Goal: Transaction & Acquisition: Register for event/course

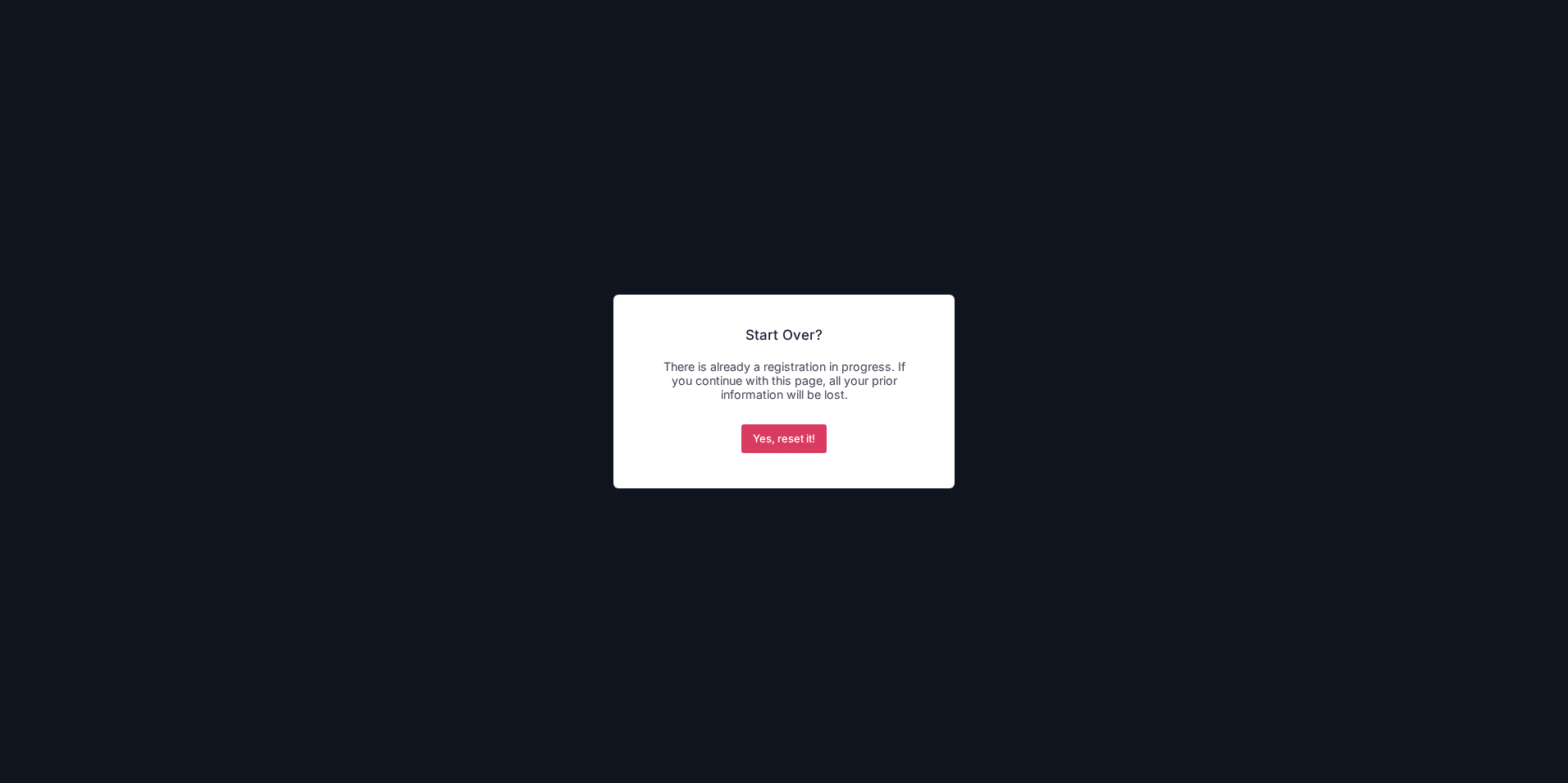
click at [791, 435] on button "Yes, reset it!" at bounding box center [784, 439] width 86 height 29
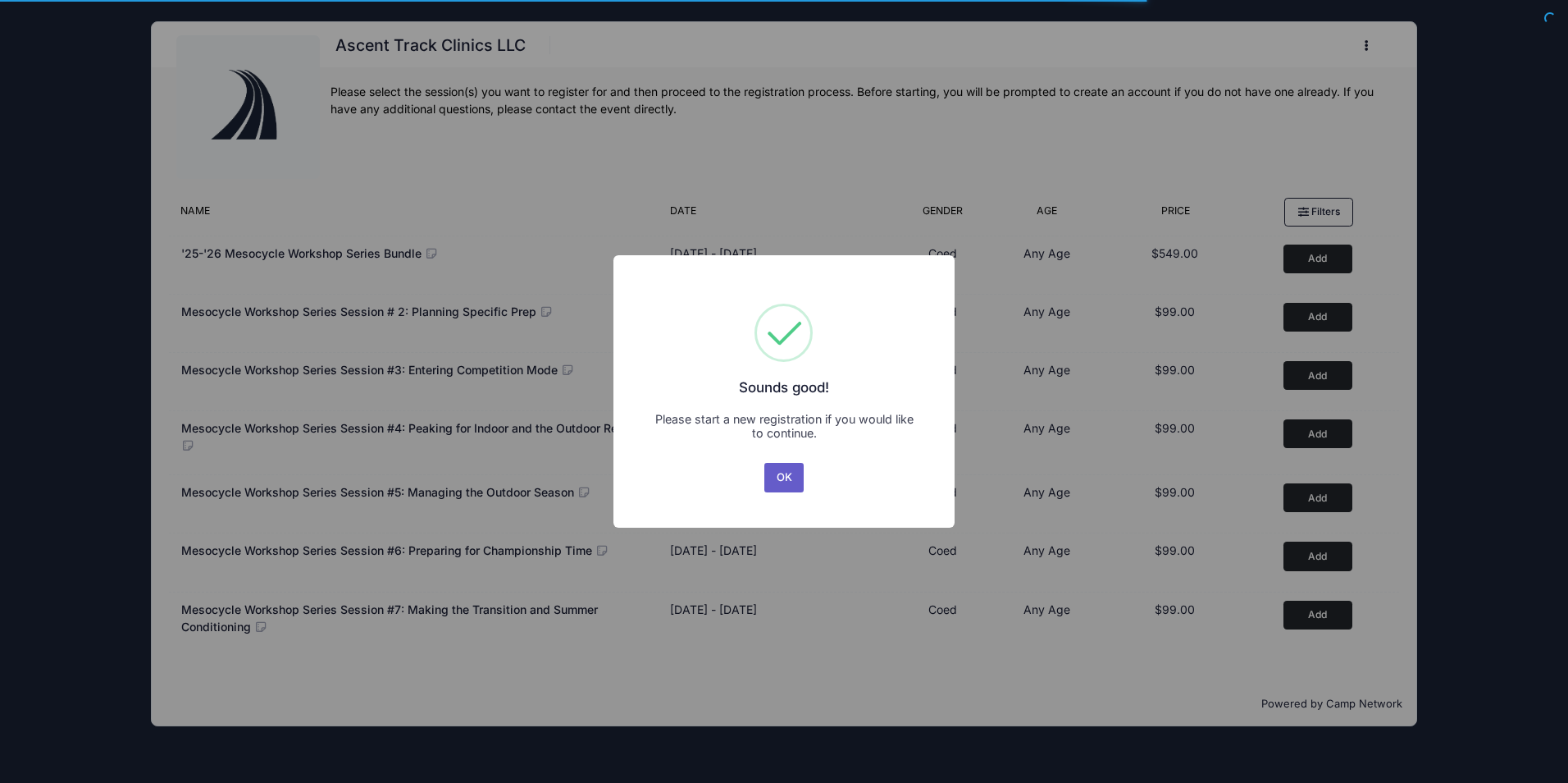
click at [785, 482] on button "OK" at bounding box center [784, 477] width 39 height 29
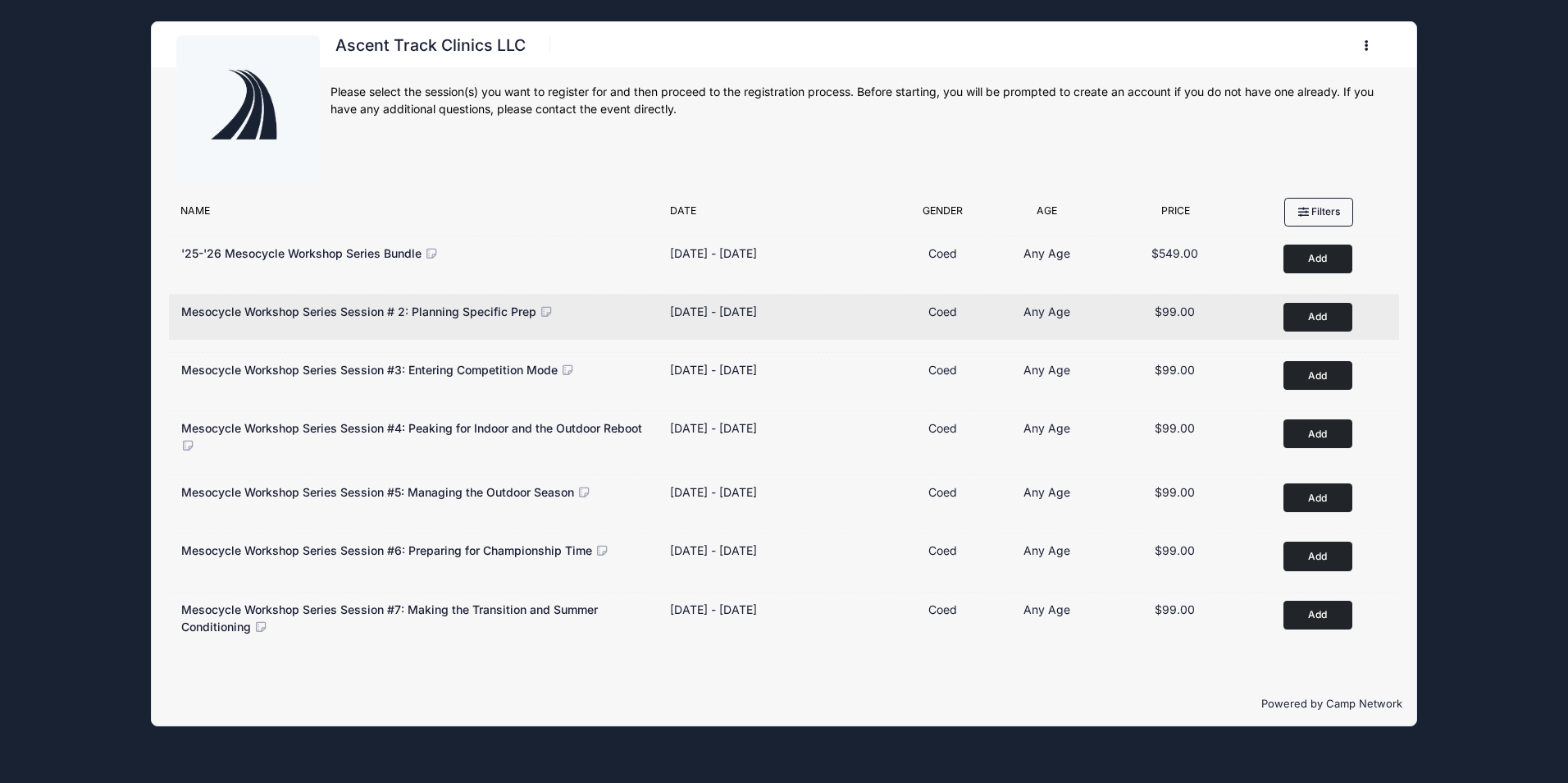
click at [1323, 309] on button "Add to Cart" at bounding box center [1318, 316] width 69 height 28
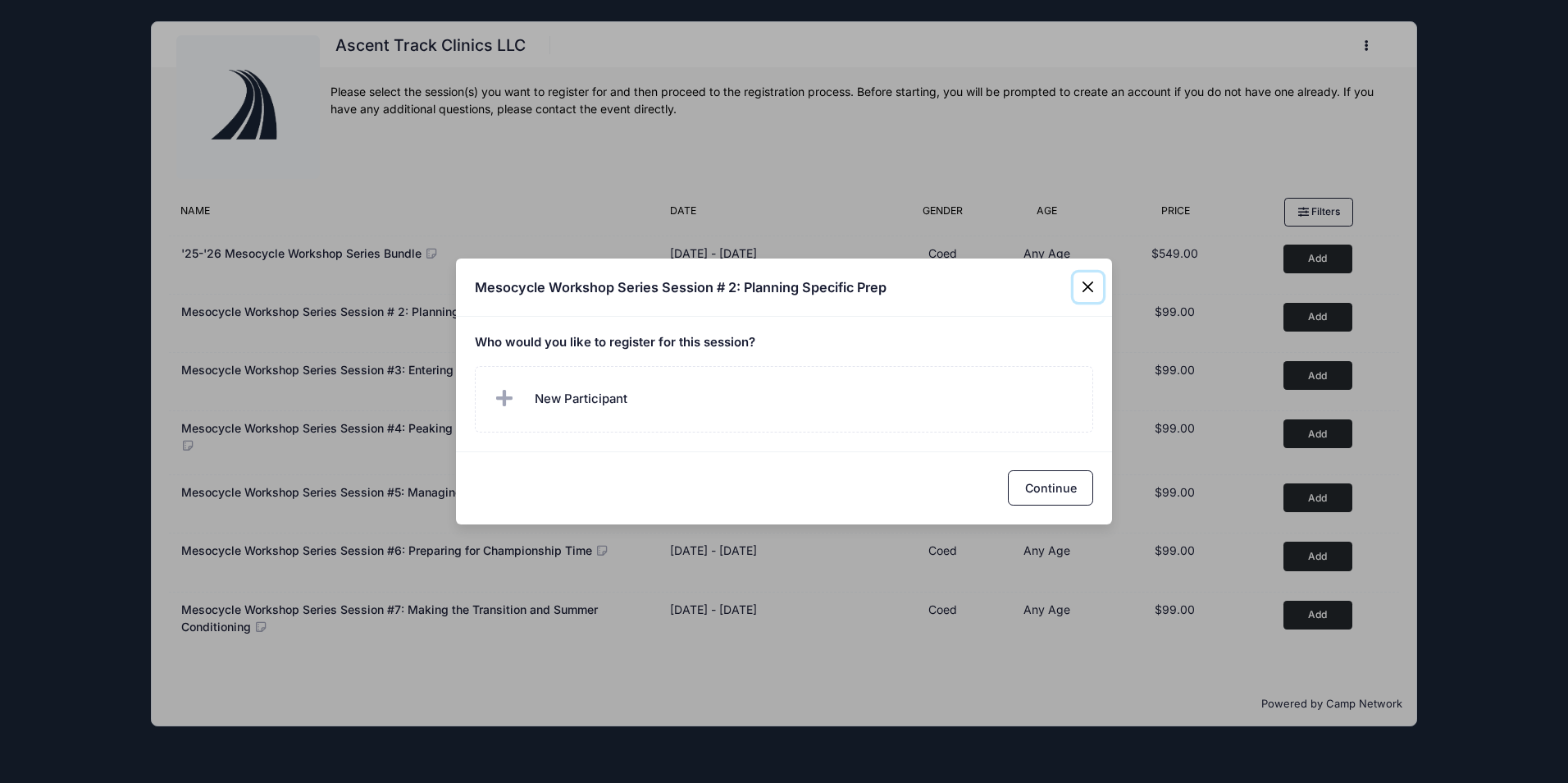
click at [1086, 286] on button "Close" at bounding box center [1088, 287] width 29 height 29
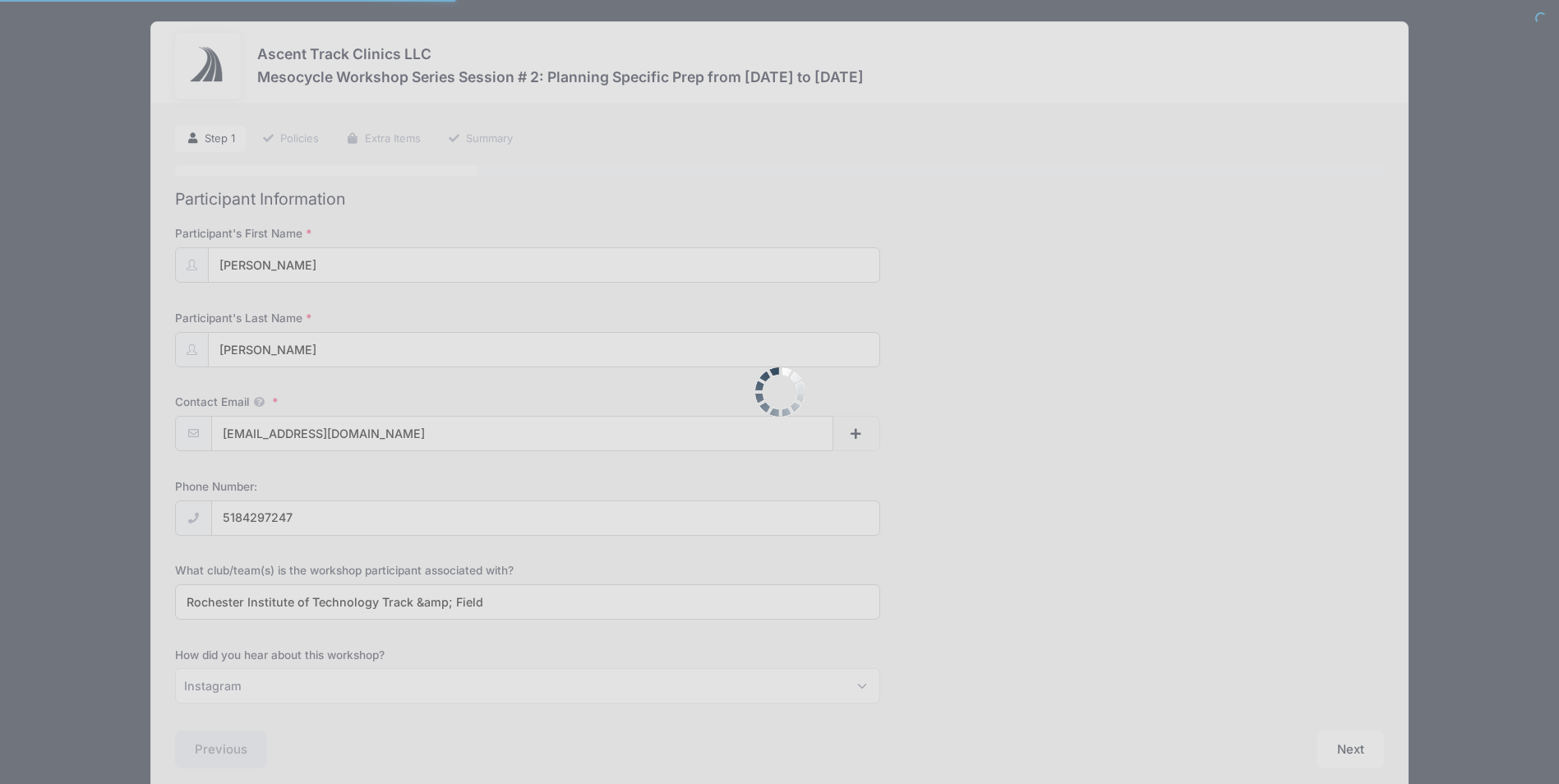
select select "Instagram"
type input "(518) 429-7247"
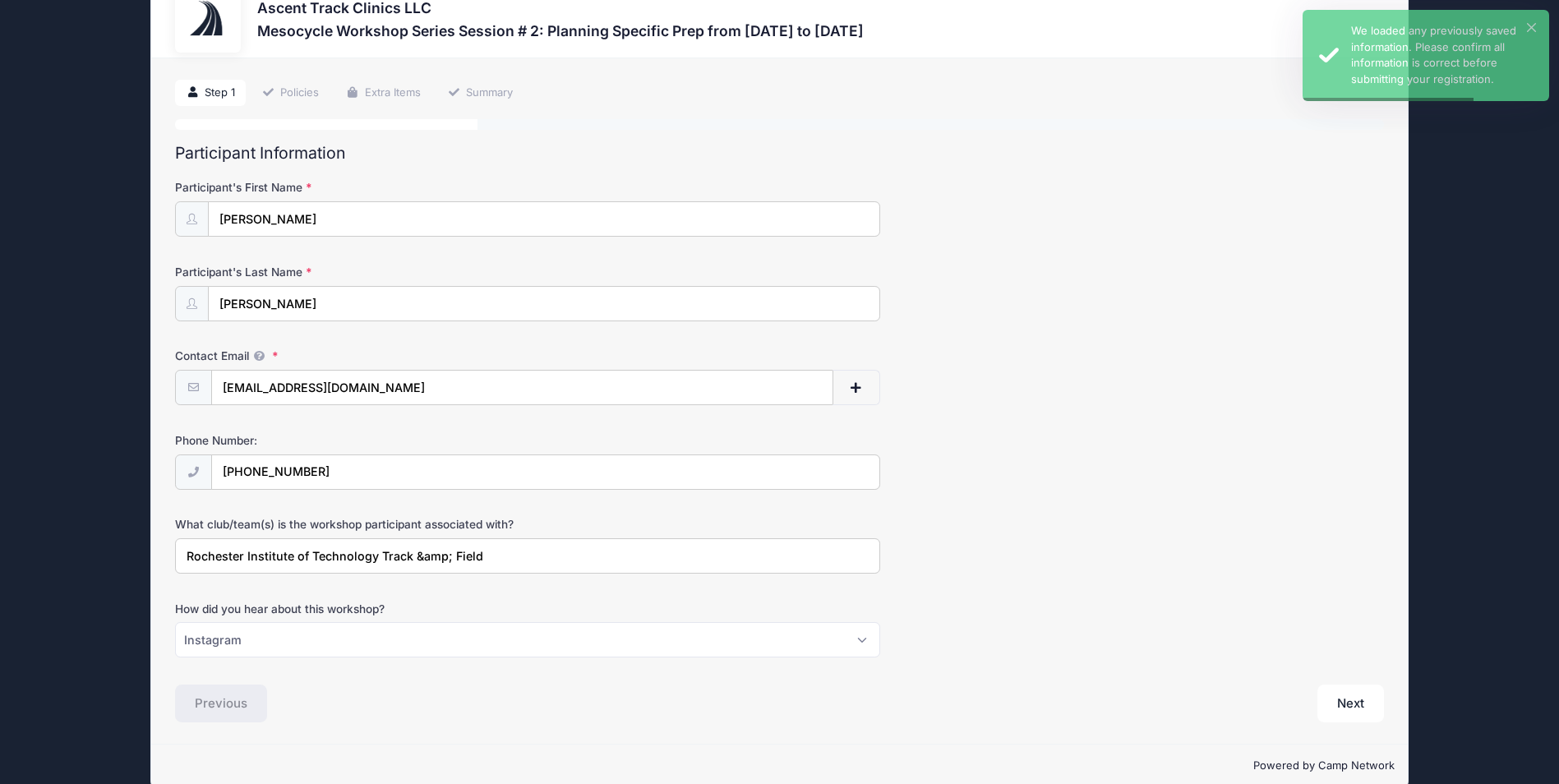
scroll to position [72, 0]
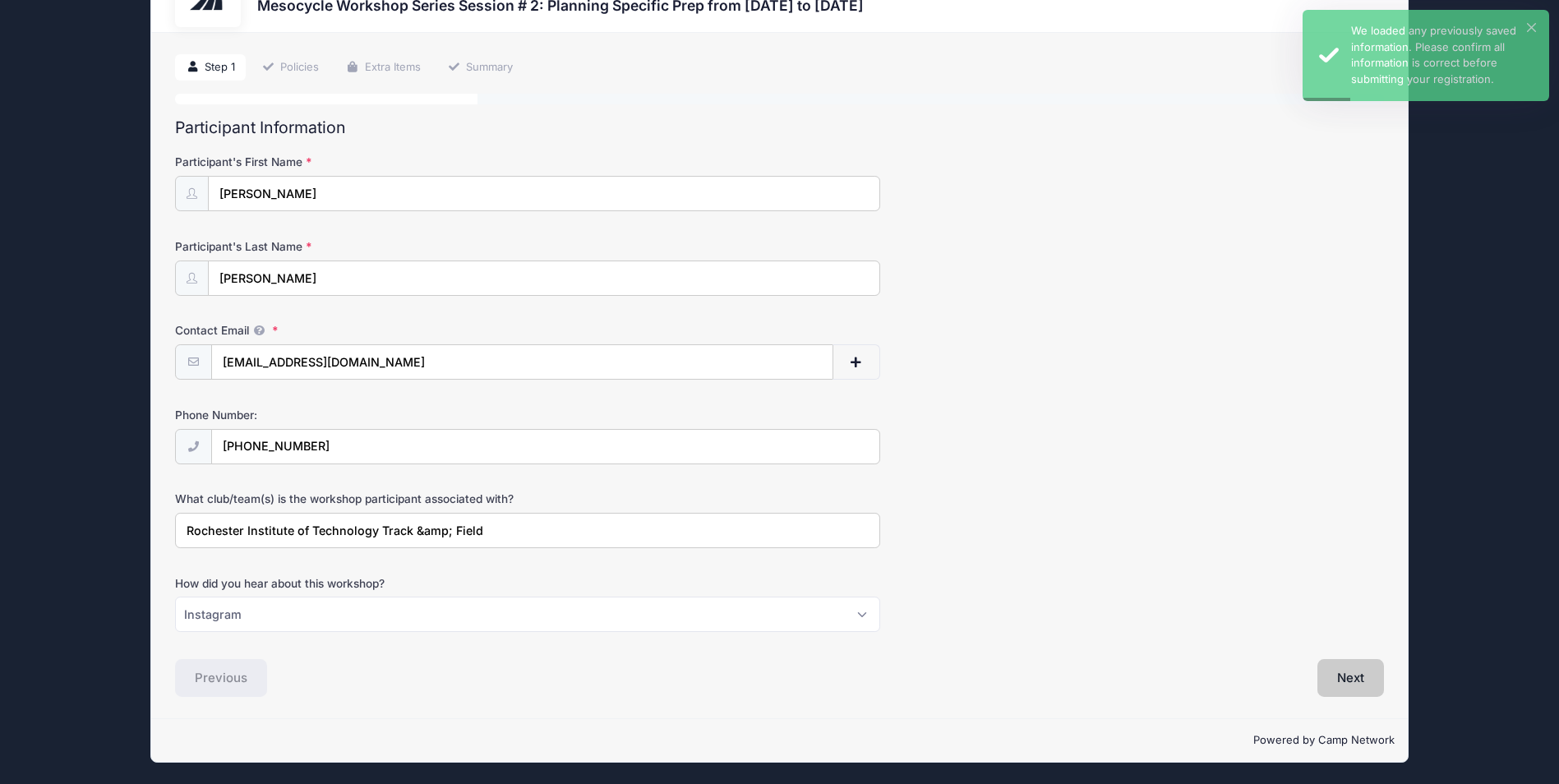
click at [1334, 662] on button "Next" at bounding box center [1351, 678] width 67 height 37
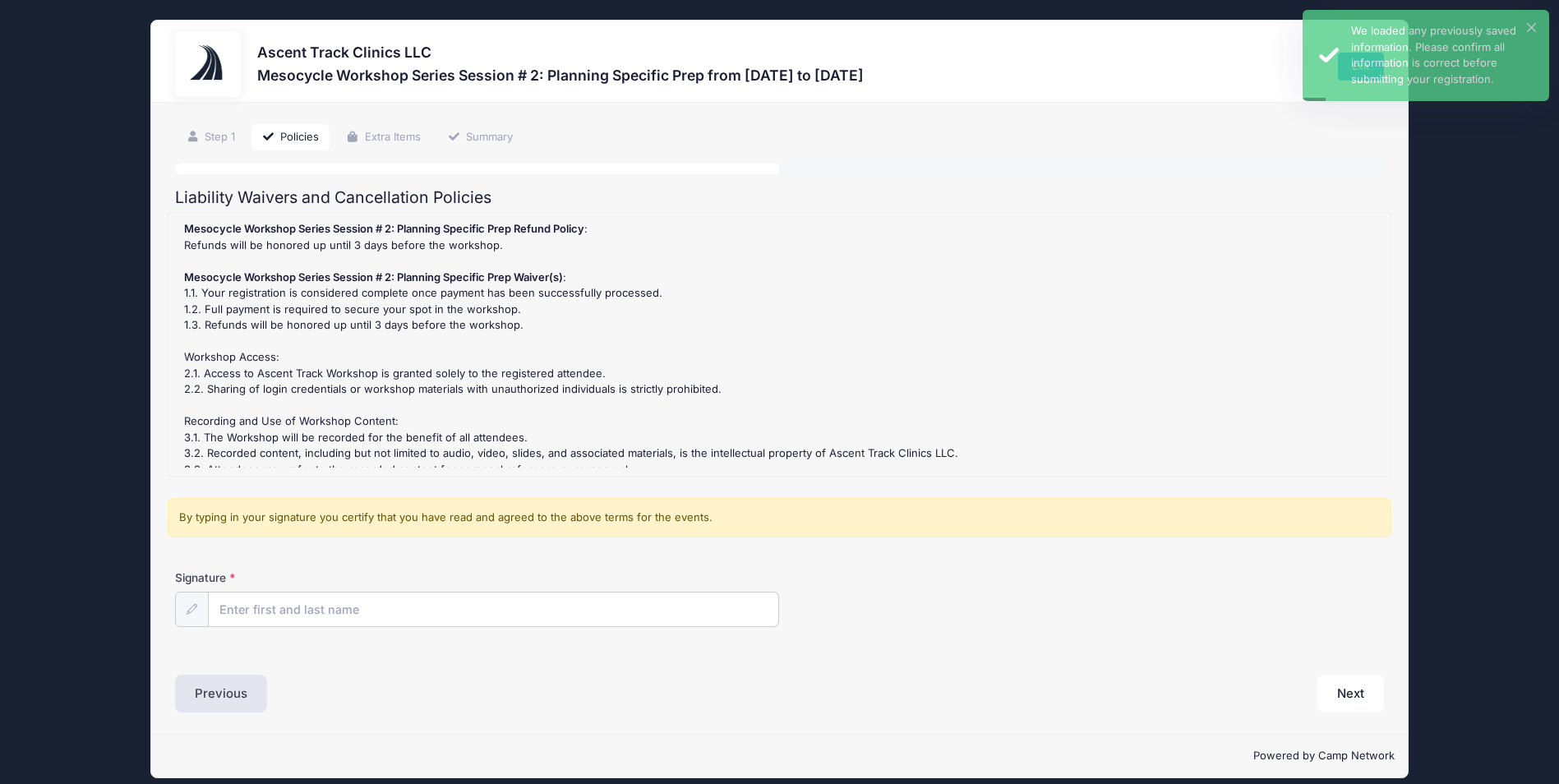
scroll to position [0, 0]
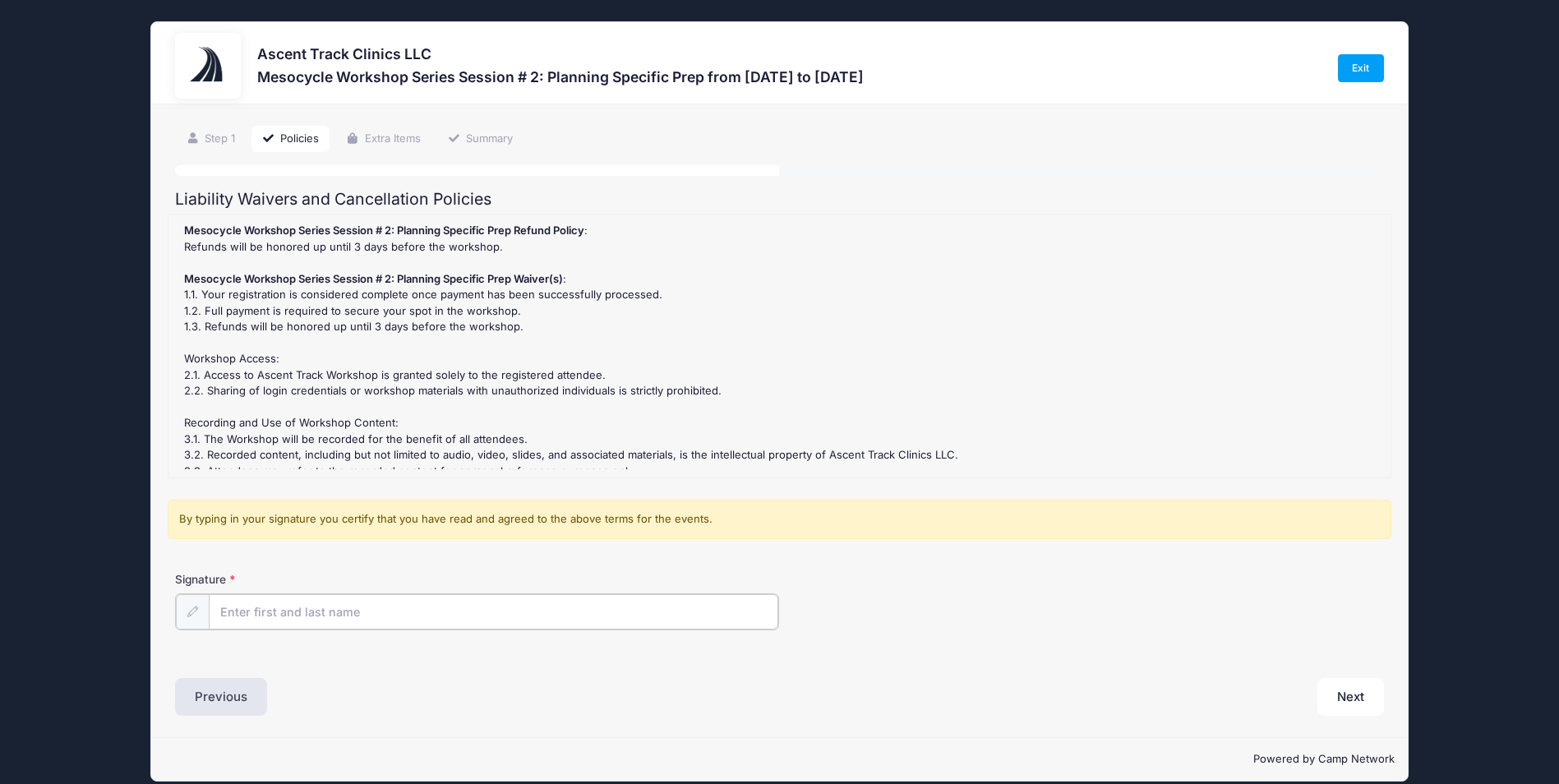
click at [252, 609] on input "Signature" at bounding box center [493, 612] width 570 height 35
type input "Nicholas Jones"
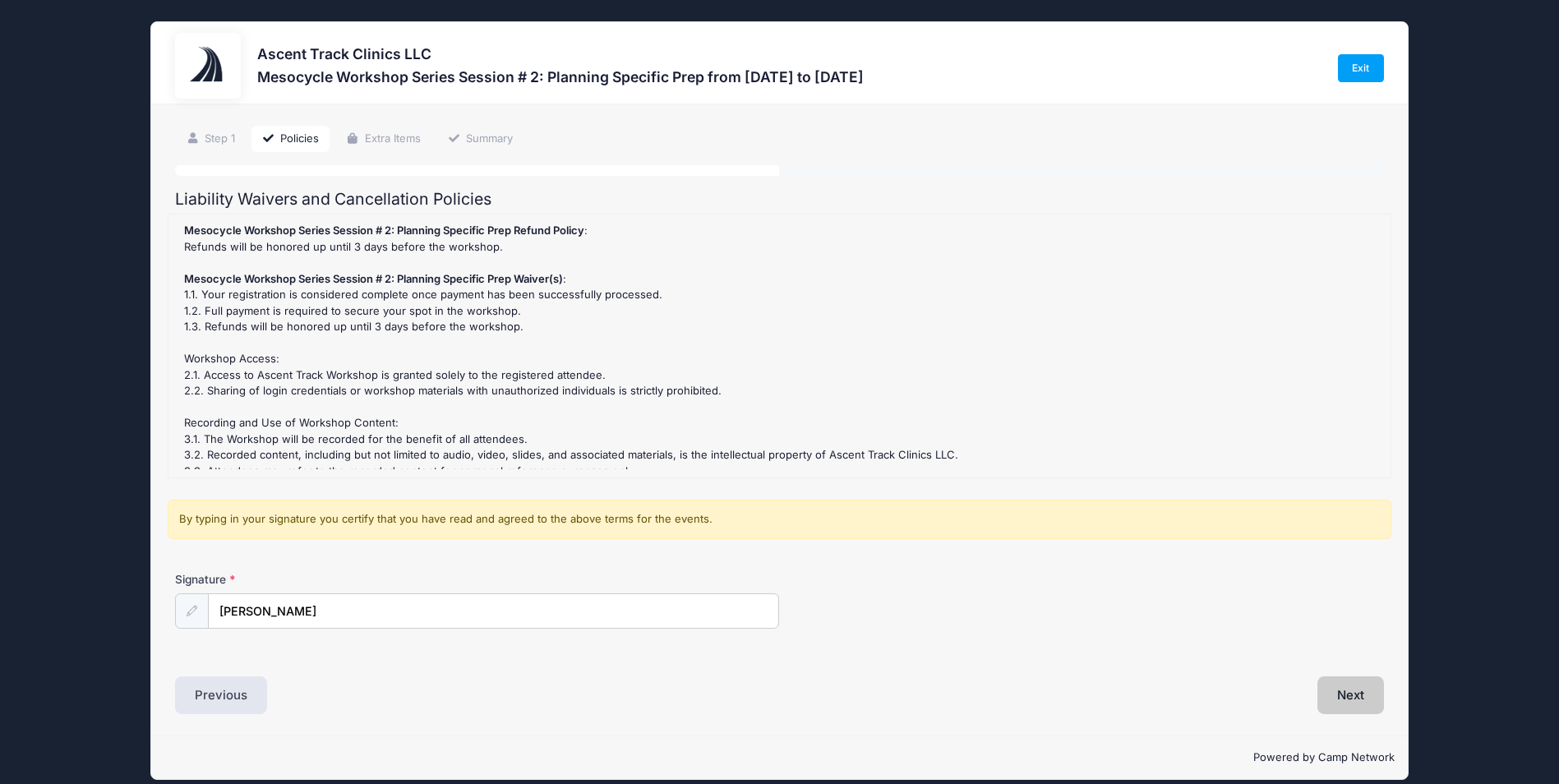
click at [1341, 692] on button "Next" at bounding box center [1351, 694] width 67 height 37
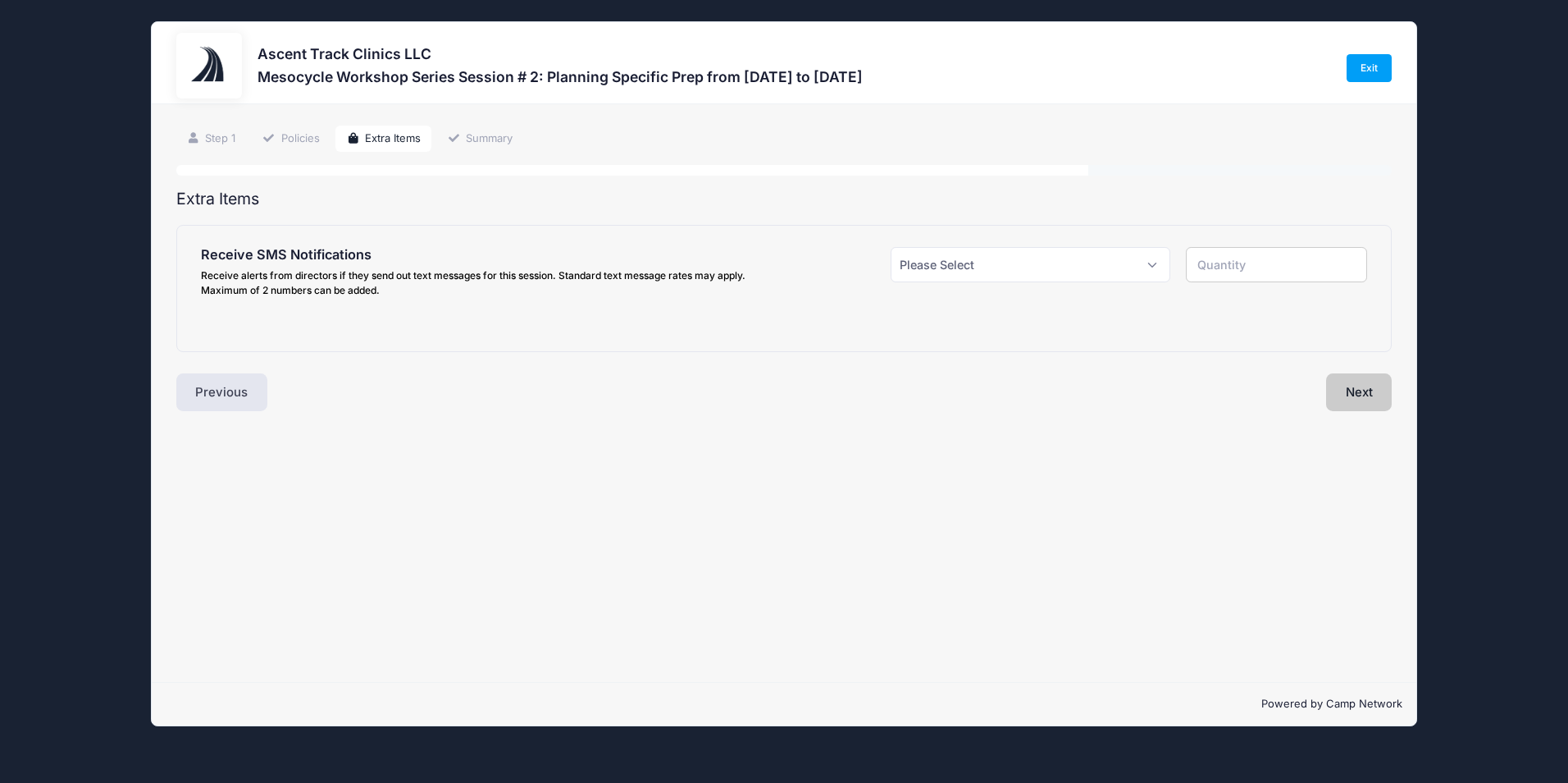
click at [1340, 386] on button "Next" at bounding box center [1359, 392] width 67 height 37
click at [1007, 259] on select "Please Select Yes ($0.00) No" at bounding box center [1030, 264] width 280 height 35
select select "1"
click at [891, 247] on select "Please Select Yes ($0.00) No" at bounding box center [1030, 264] width 280 height 35
type input "1"
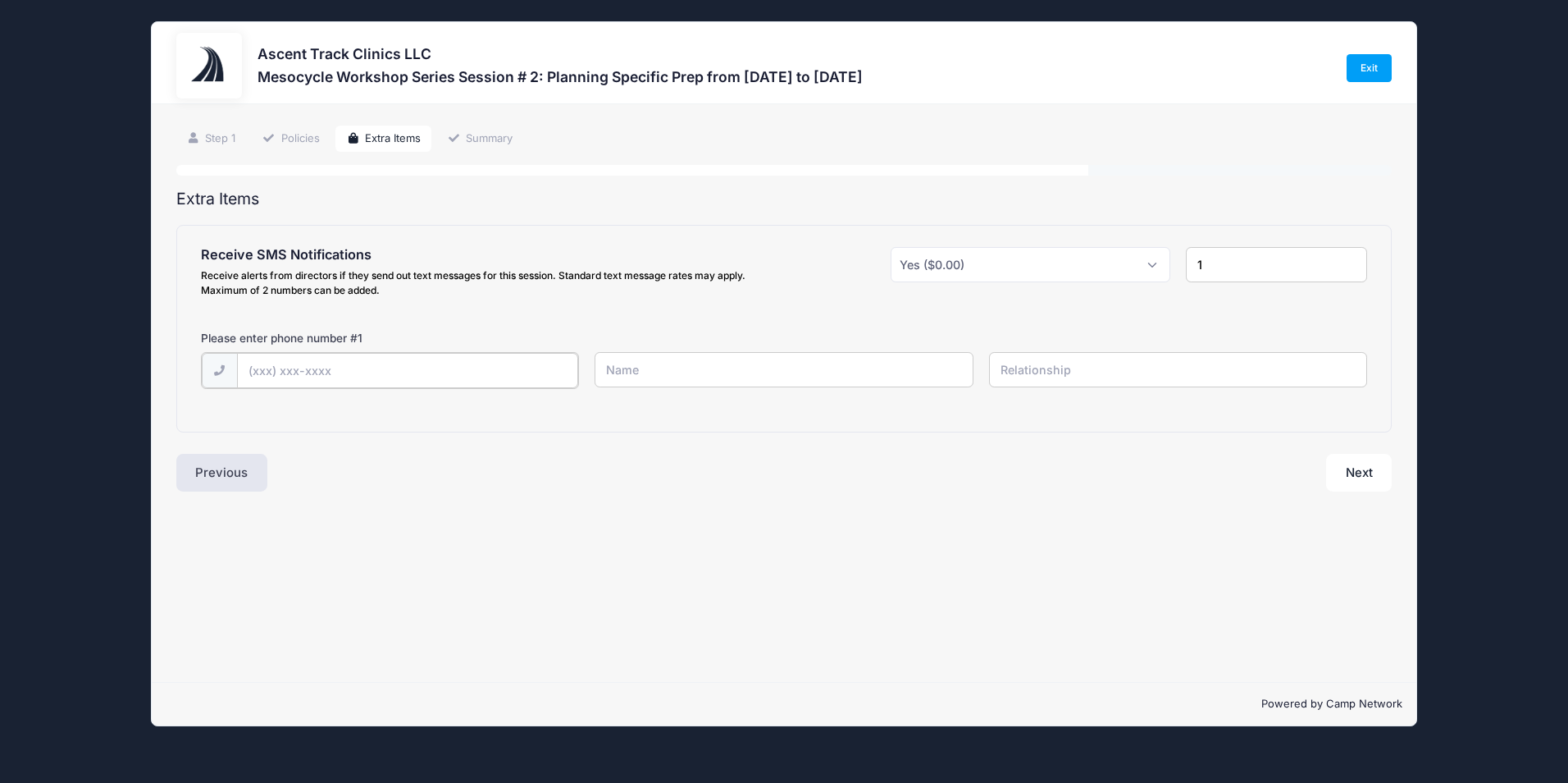
click at [525, 368] on input "text" at bounding box center [406, 370] width 341 height 35
type input "(518) 429-7247"
type input "Nick"
type input "ME"
click at [1350, 461] on button "Next" at bounding box center [1359, 471] width 67 height 37
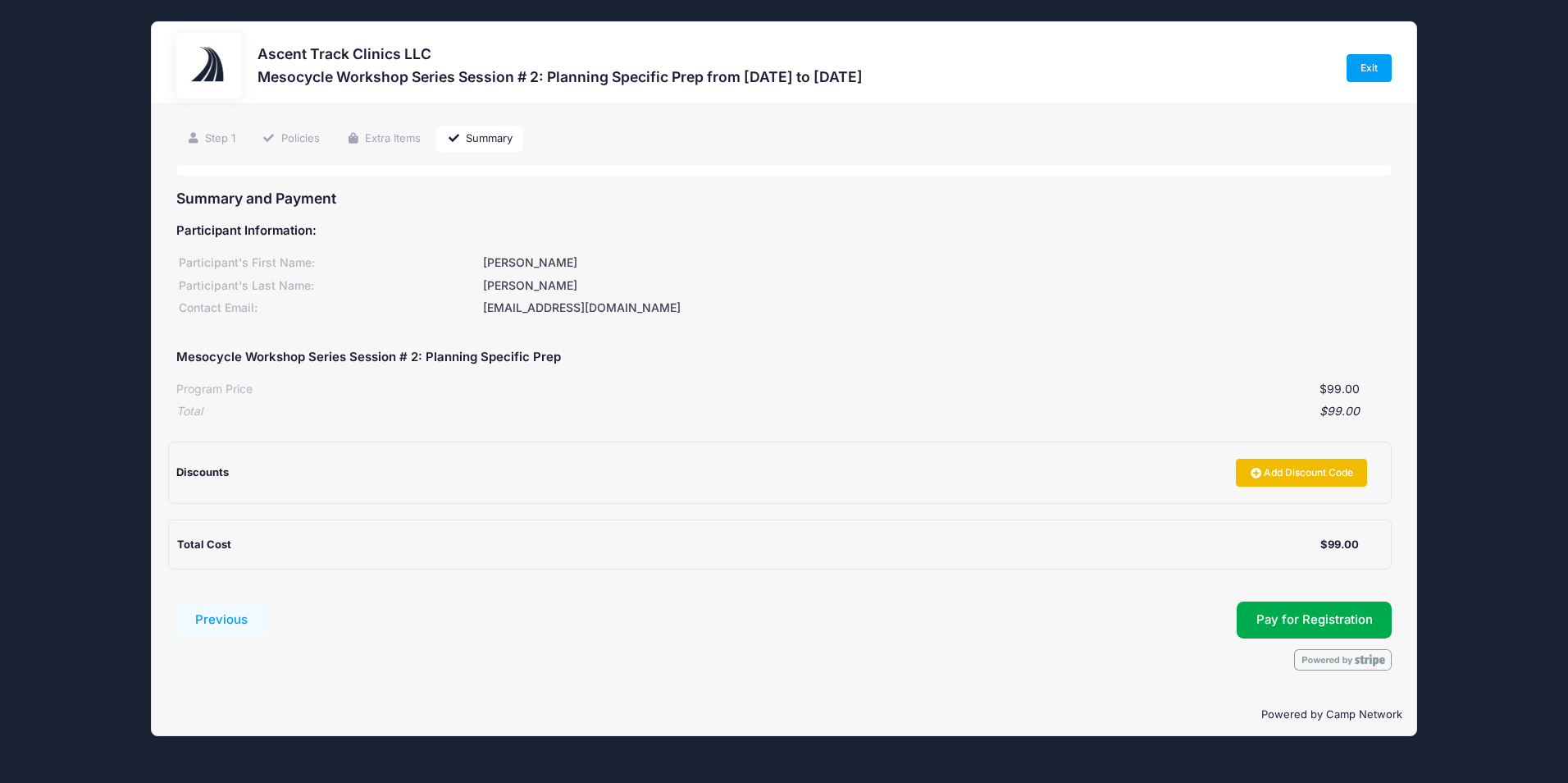
click at [1275, 476] on link "Add Discount Code" at bounding box center [1302, 473] width 132 height 28
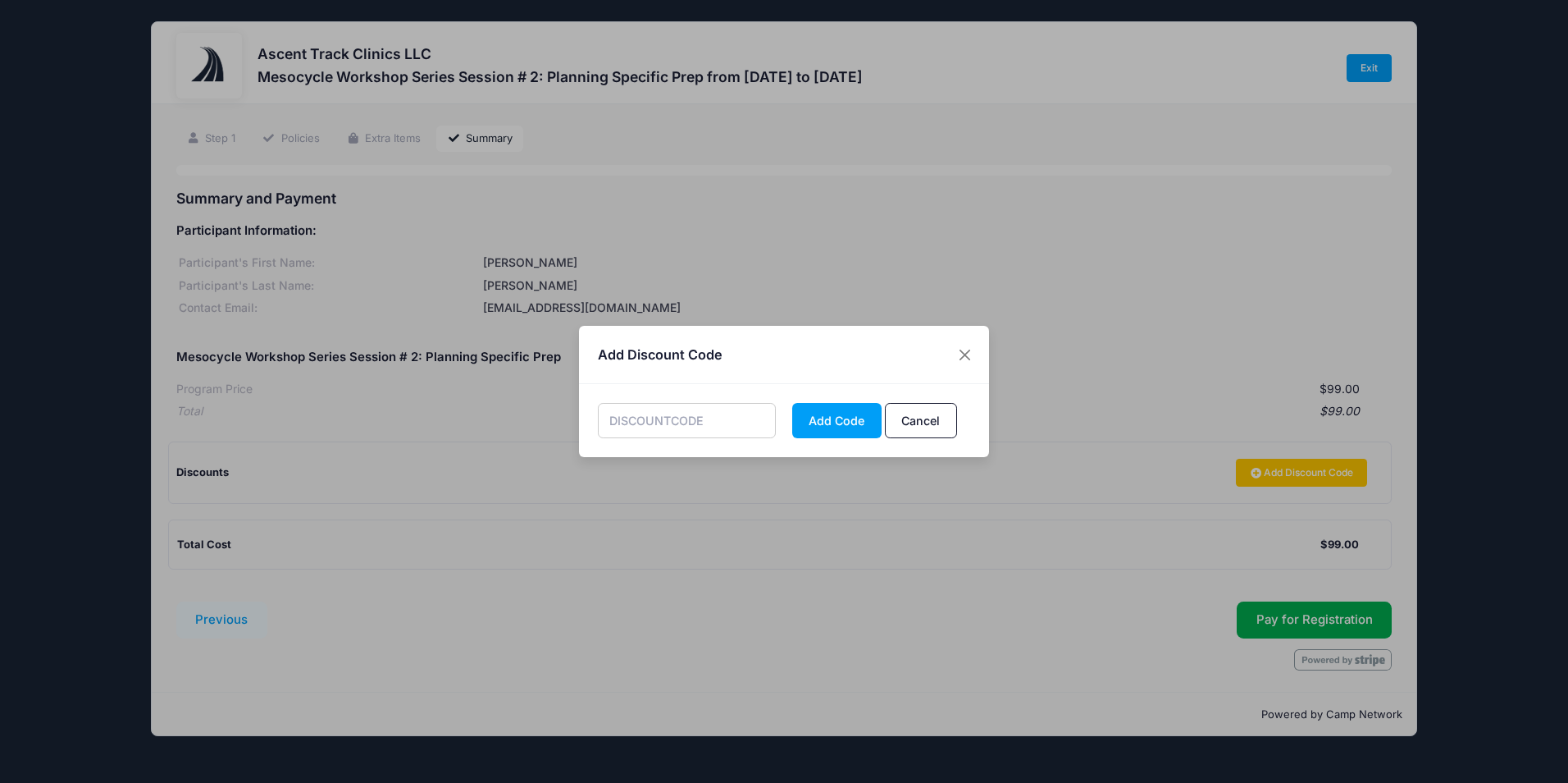
click at [748, 421] on input "text" at bounding box center [687, 420] width 179 height 35
type input "NICK"
click at [829, 430] on button "Add Code" at bounding box center [837, 420] width 89 height 35
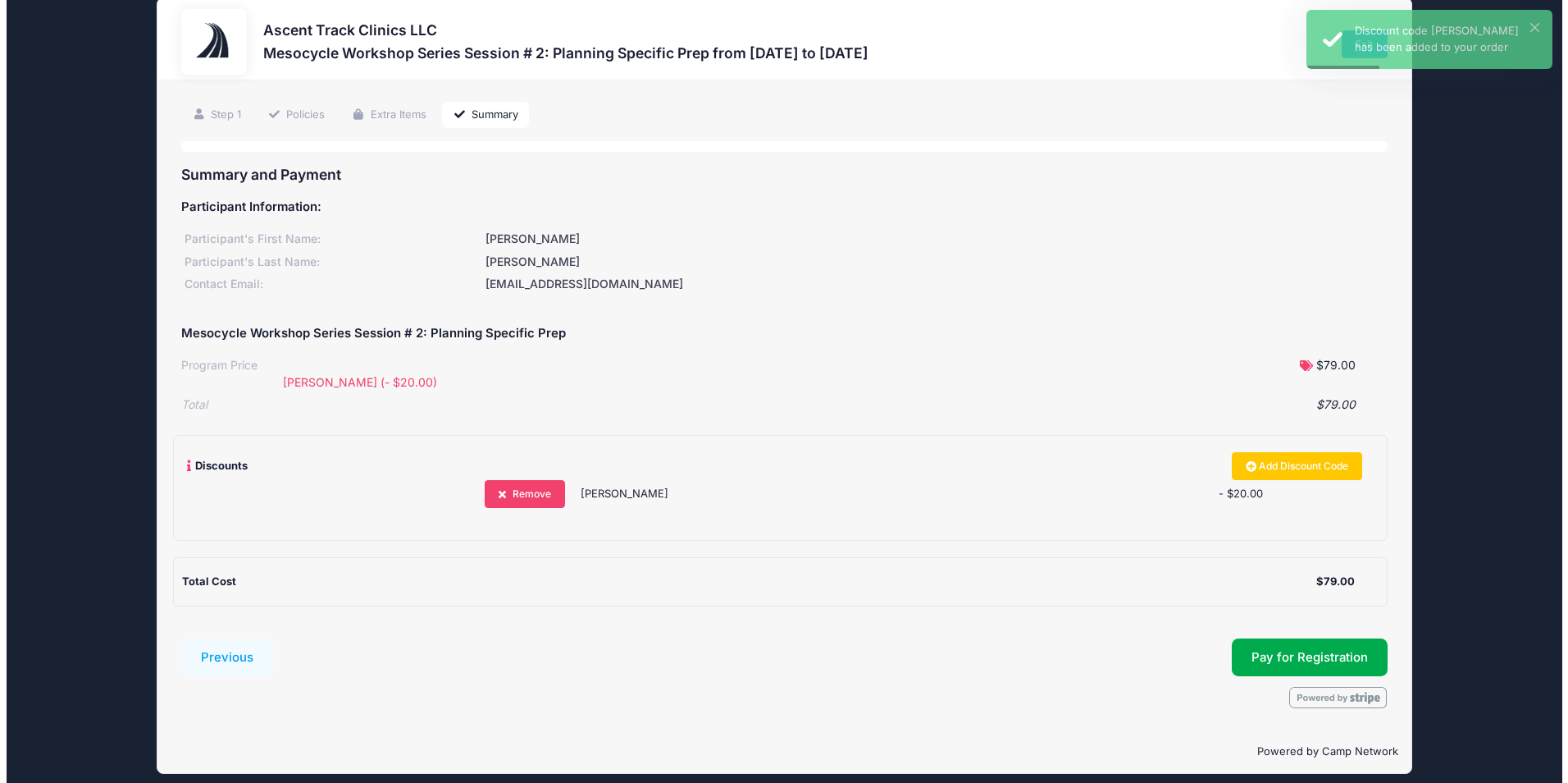
scroll to position [36, 0]
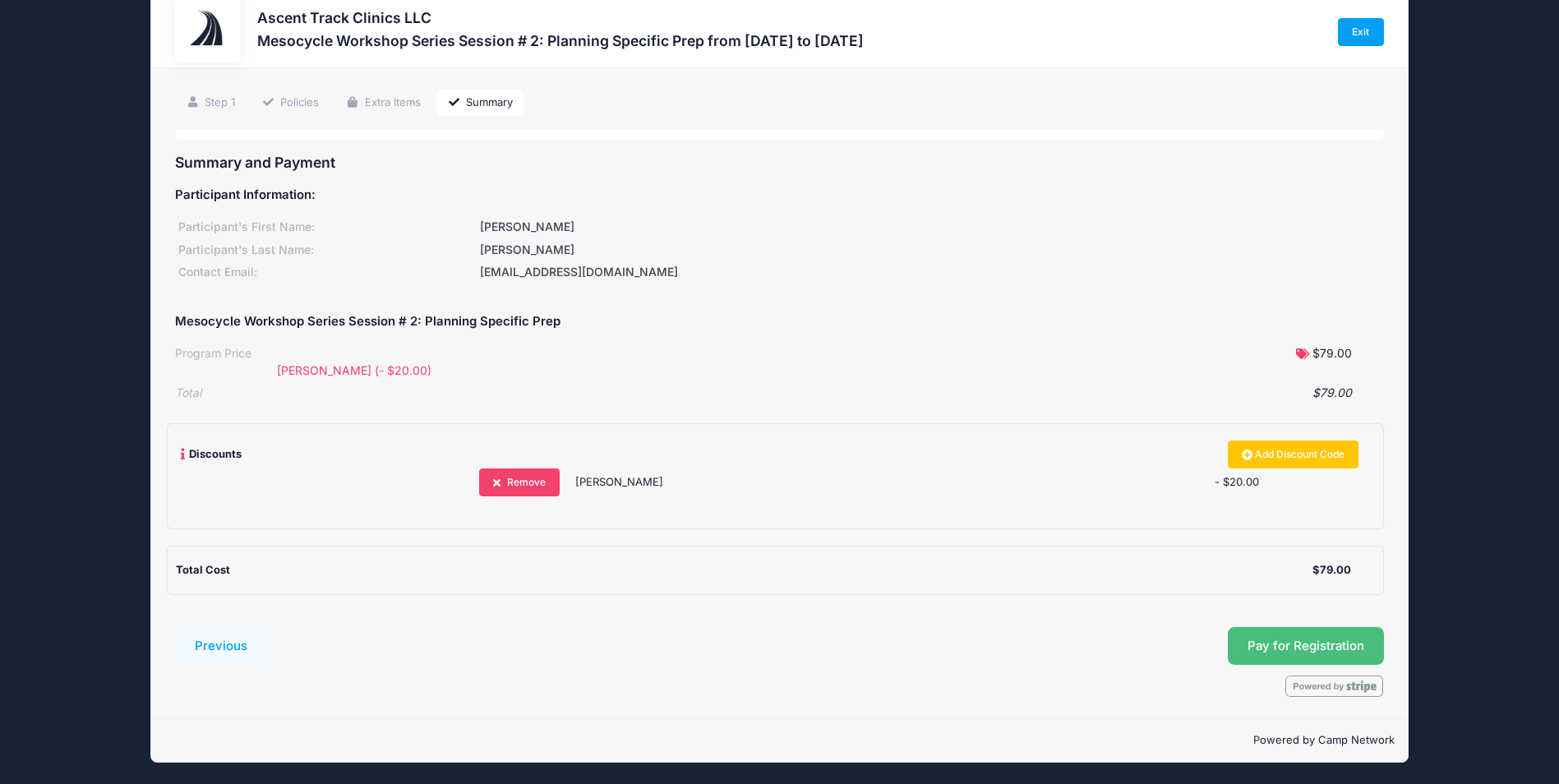
click at [1292, 655] on button "Pay for Registration" at bounding box center [1306, 645] width 156 height 37
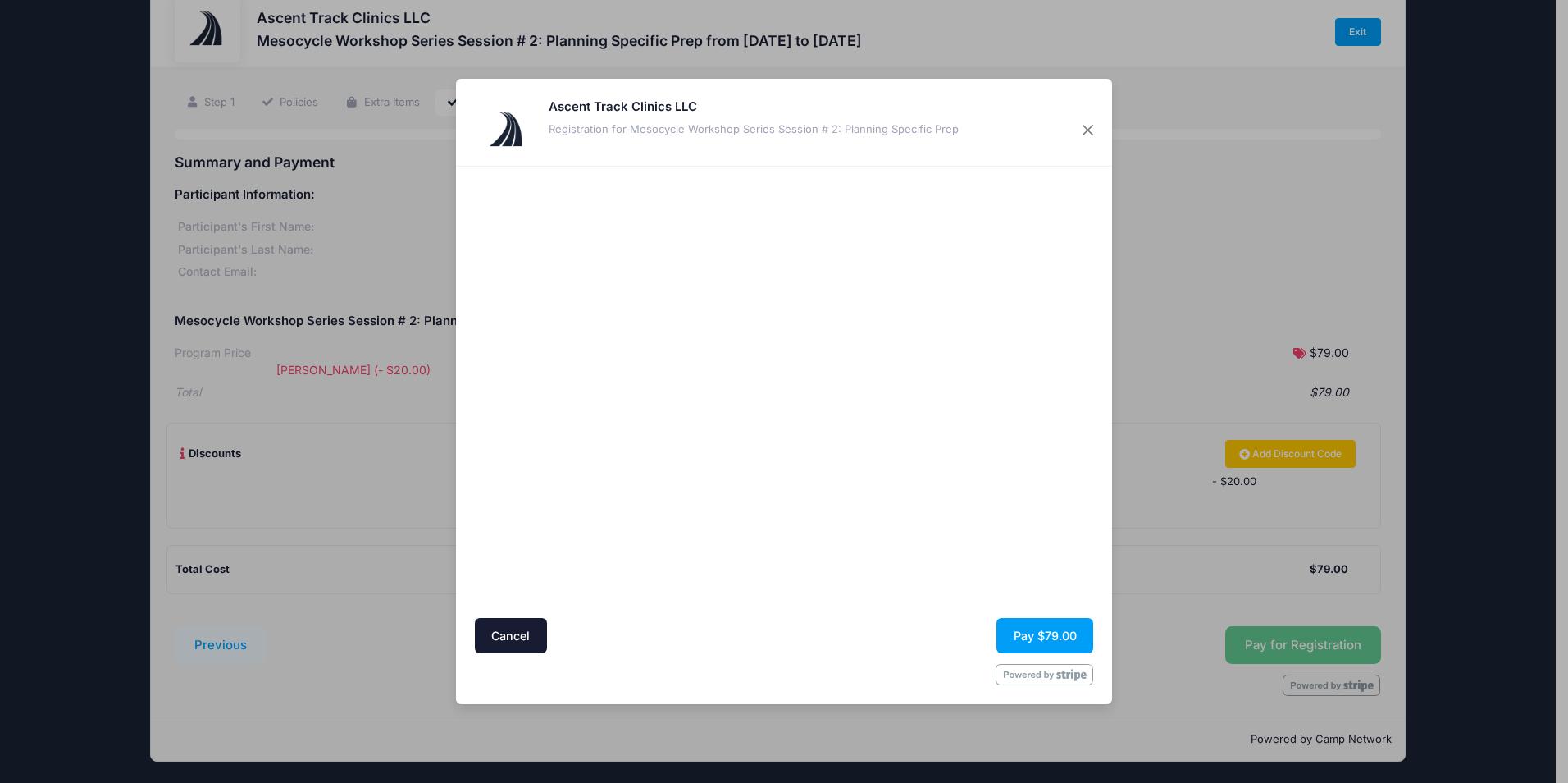
click at [920, 540] on div at bounding box center [943, 392] width 301 height 435
click at [1038, 636] on button "Pay $79.00" at bounding box center [1045, 636] width 97 height 35
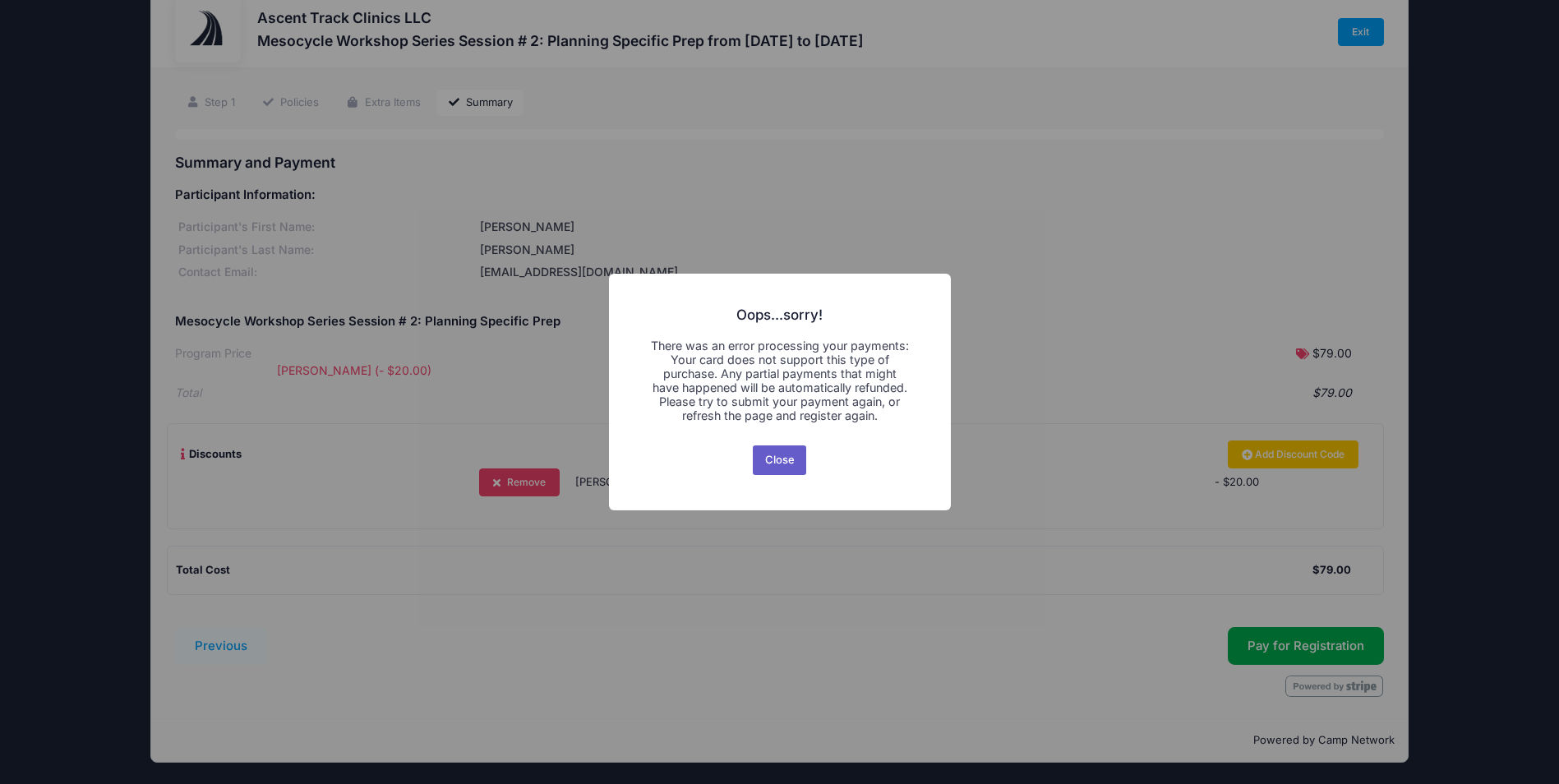
click at [790, 459] on button "Close" at bounding box center [780, 460] width 53 height 30
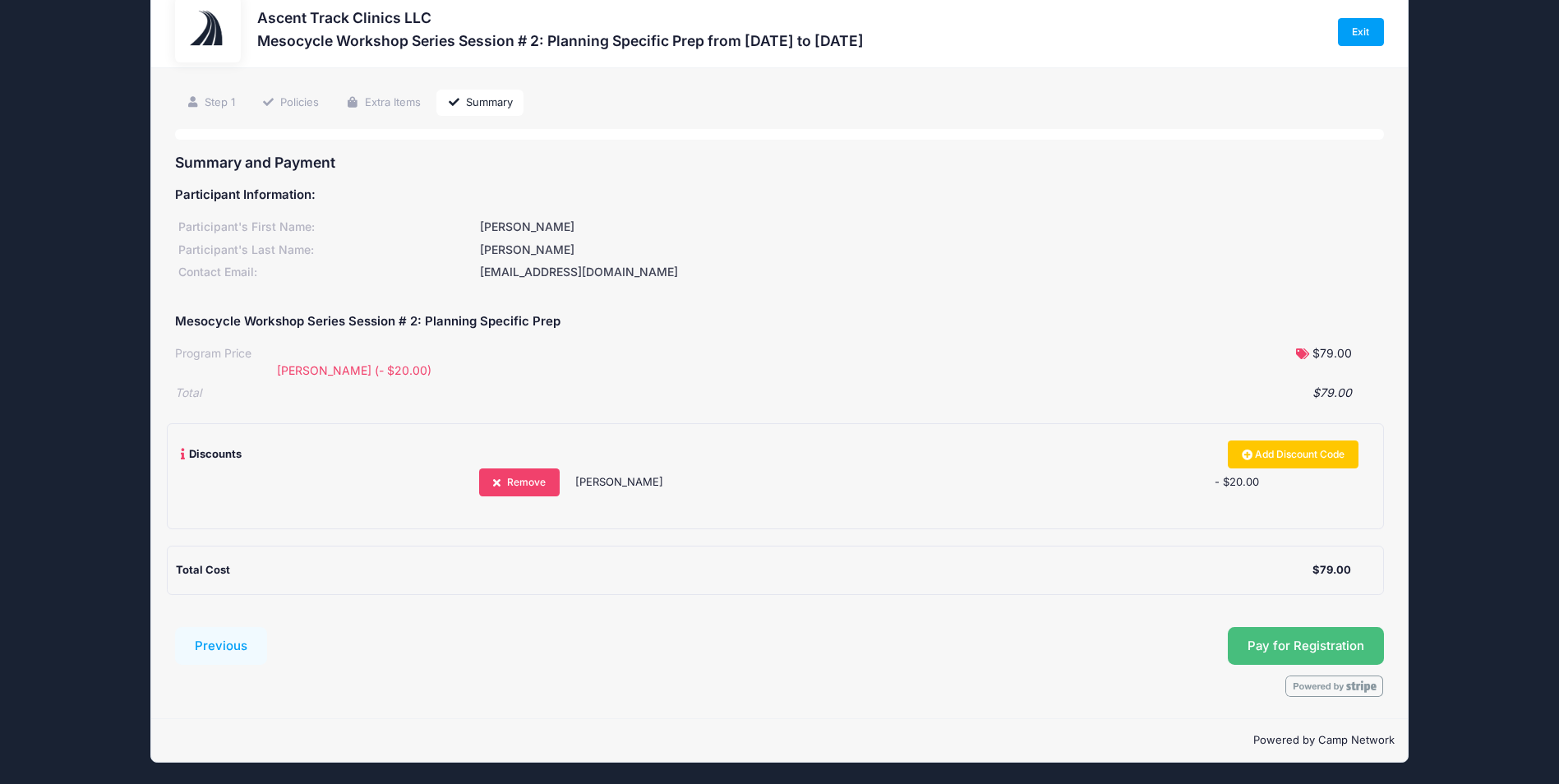
click at [1305, 640] on button "Pay for Registration" at bounding box center [1306, 645] width 156 height 37
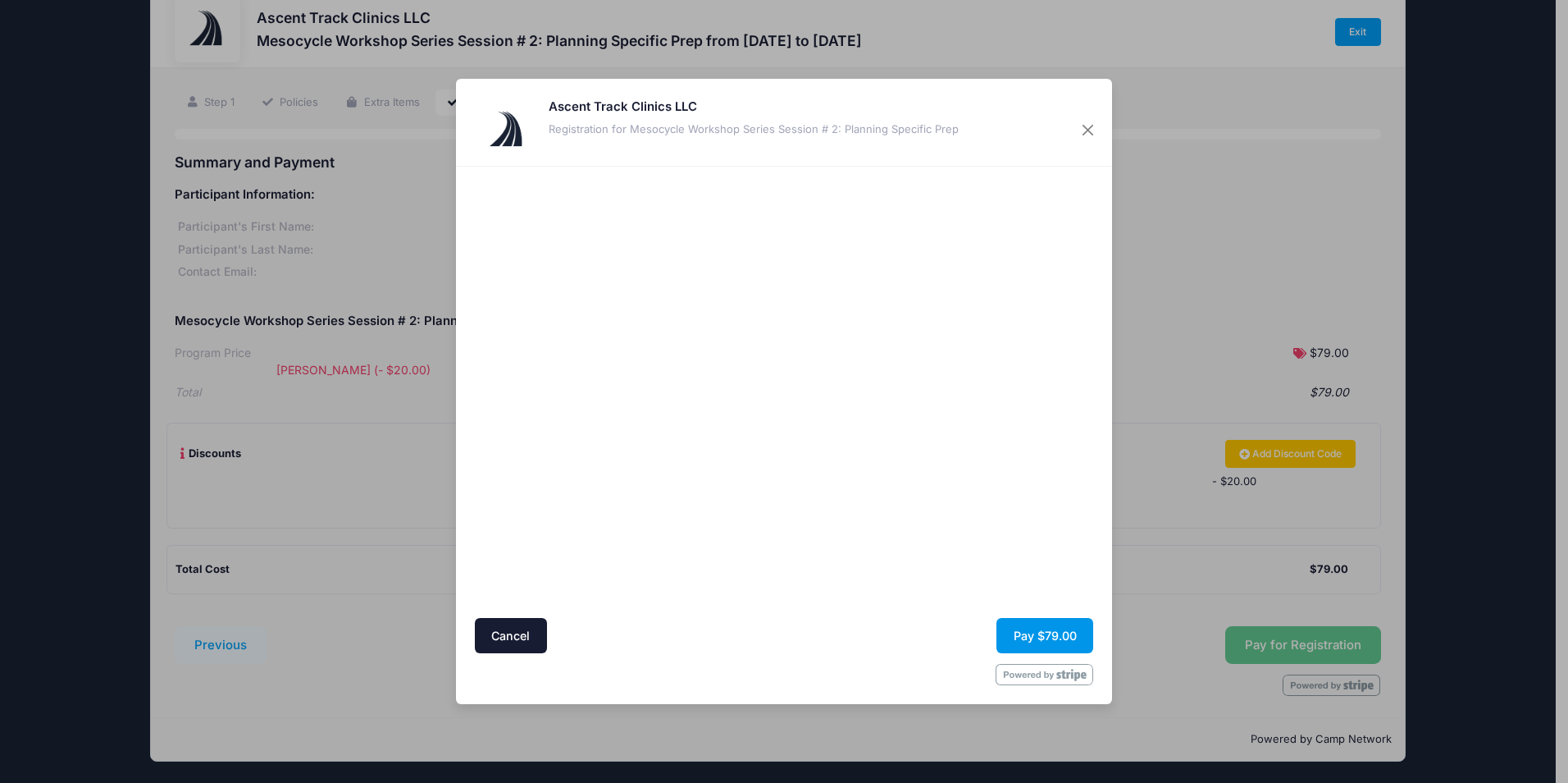
click at [1037, 633] on button "Pay $79.00" at bounding box center [1045, 636] width 97 height 35
